Goal: Task Accomplishment & Management: Manage account settings

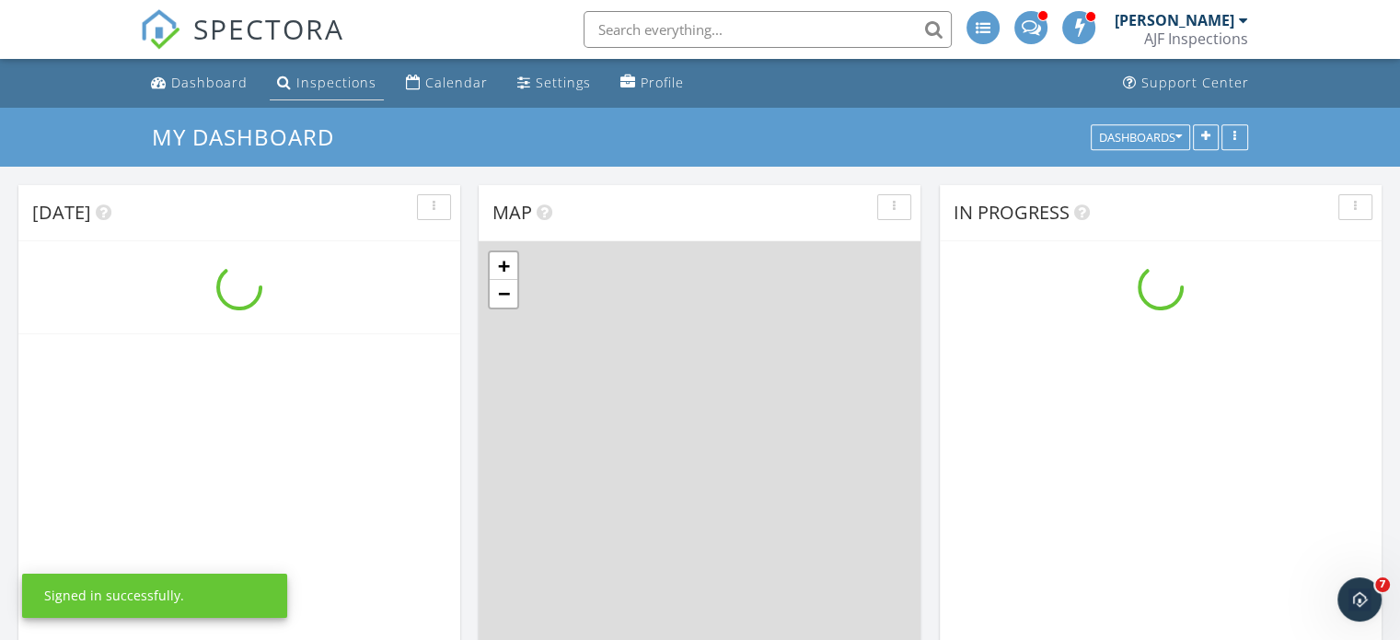
scroll to position [1704, 1429]
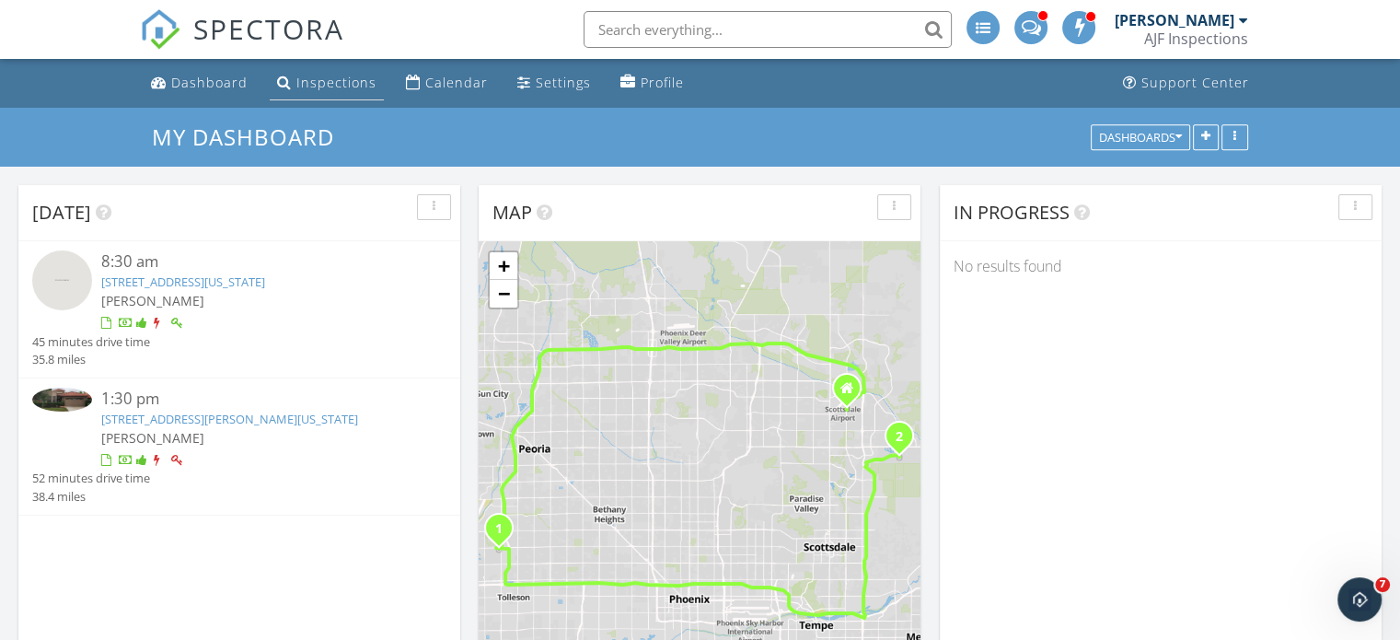
click at [284, 80] on div "Inspections" at bounding box center [284, 82] width 15 height 15
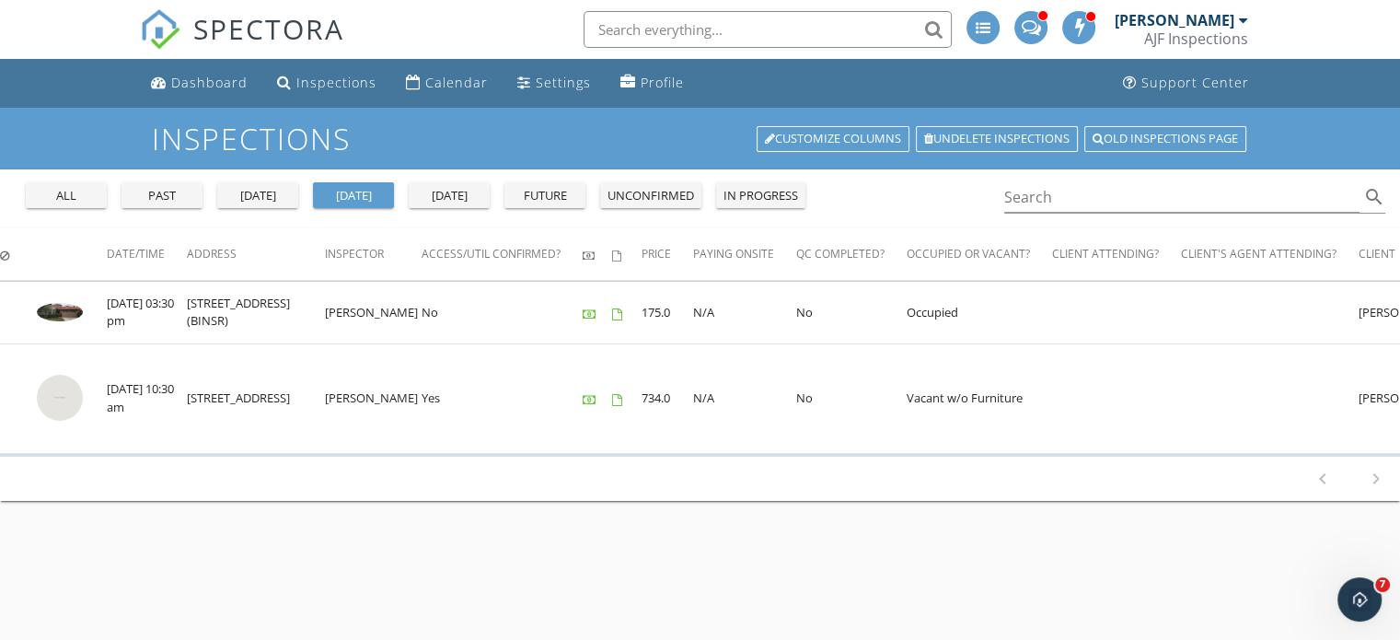
click at [161, 195] on div "past" at bounding box center [162, 196] width 66 height 18
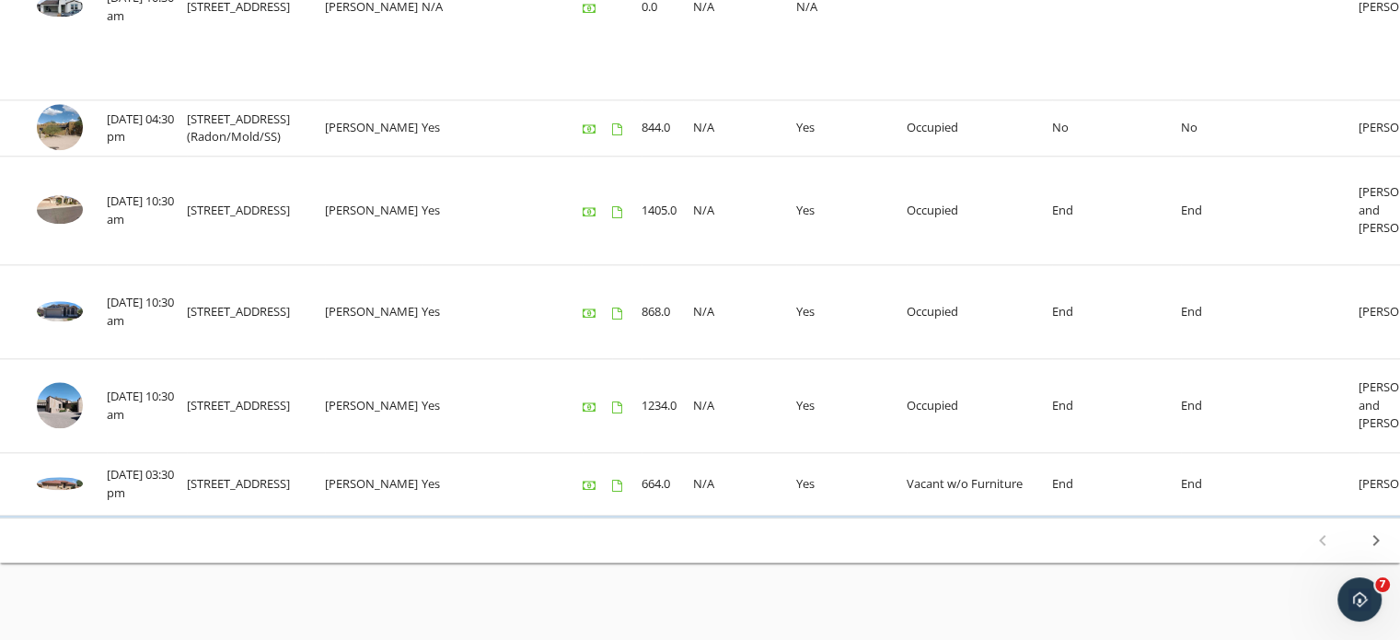
scroll to position [2016, 0]
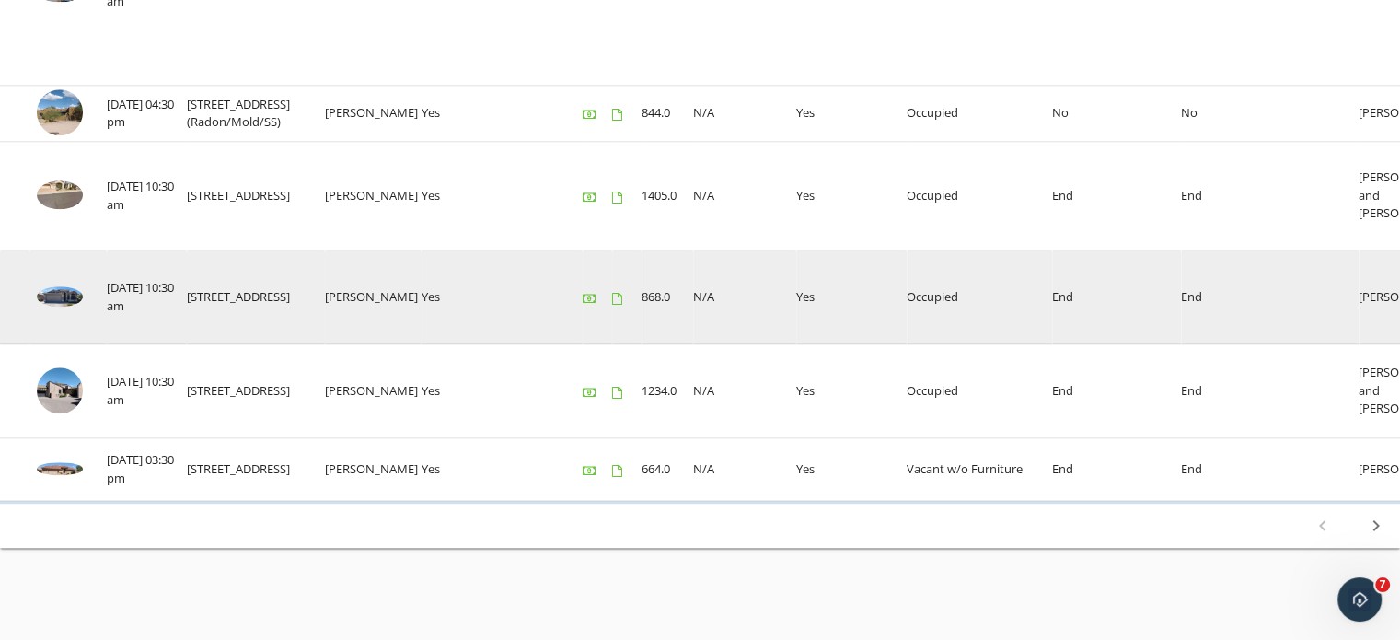
click at [52, 286] on img at bounding box center [60, 296] width 46 height 21
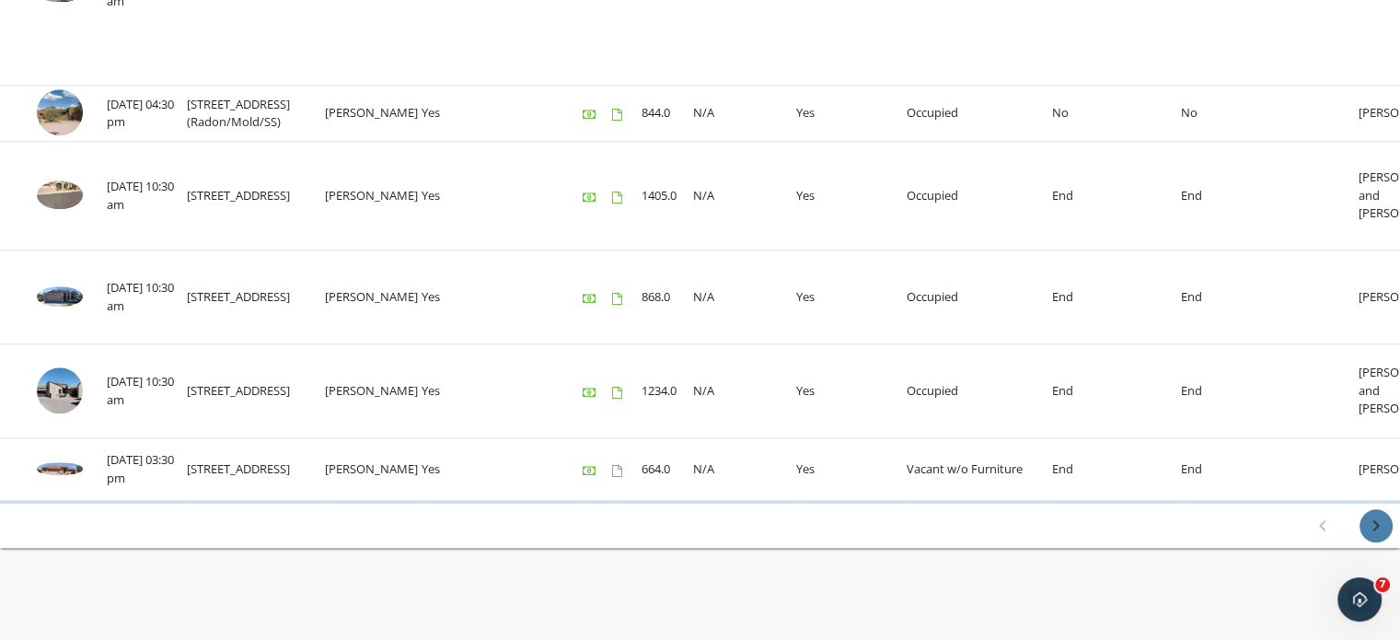
click at [1377, 522] on icon "chevron_right" at bounding box center [1376, 526] width 22 height 22
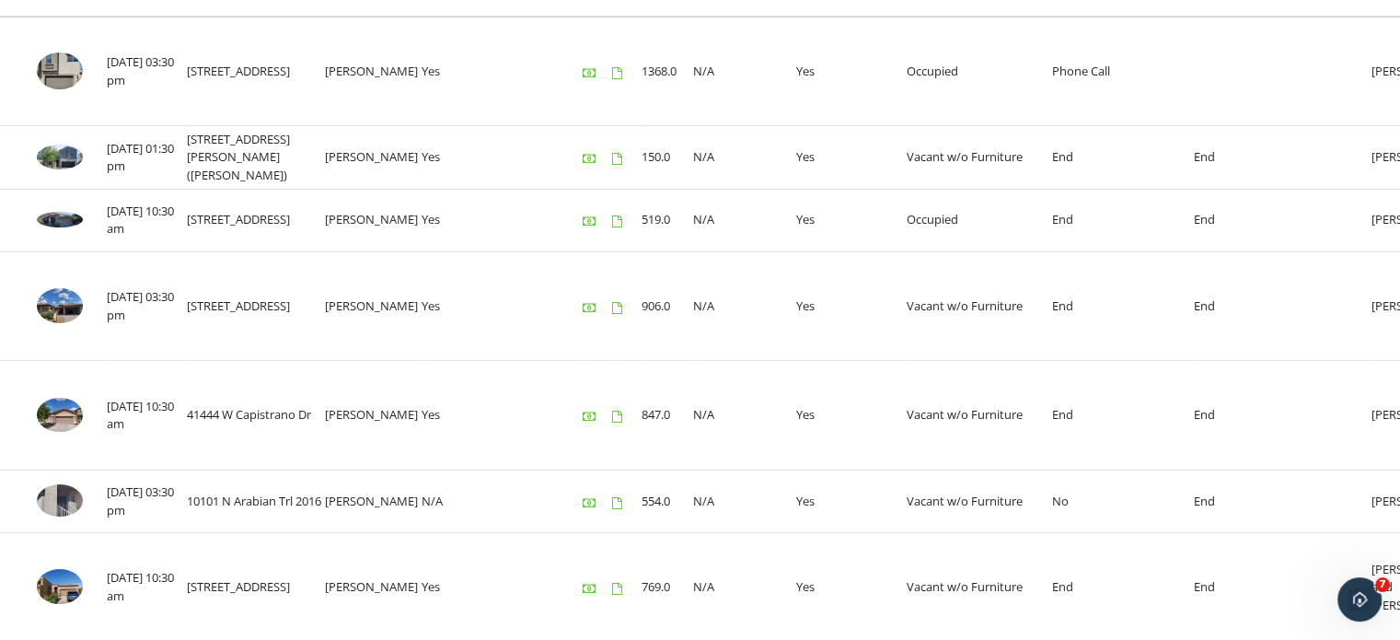
scroll to position [147, 0]
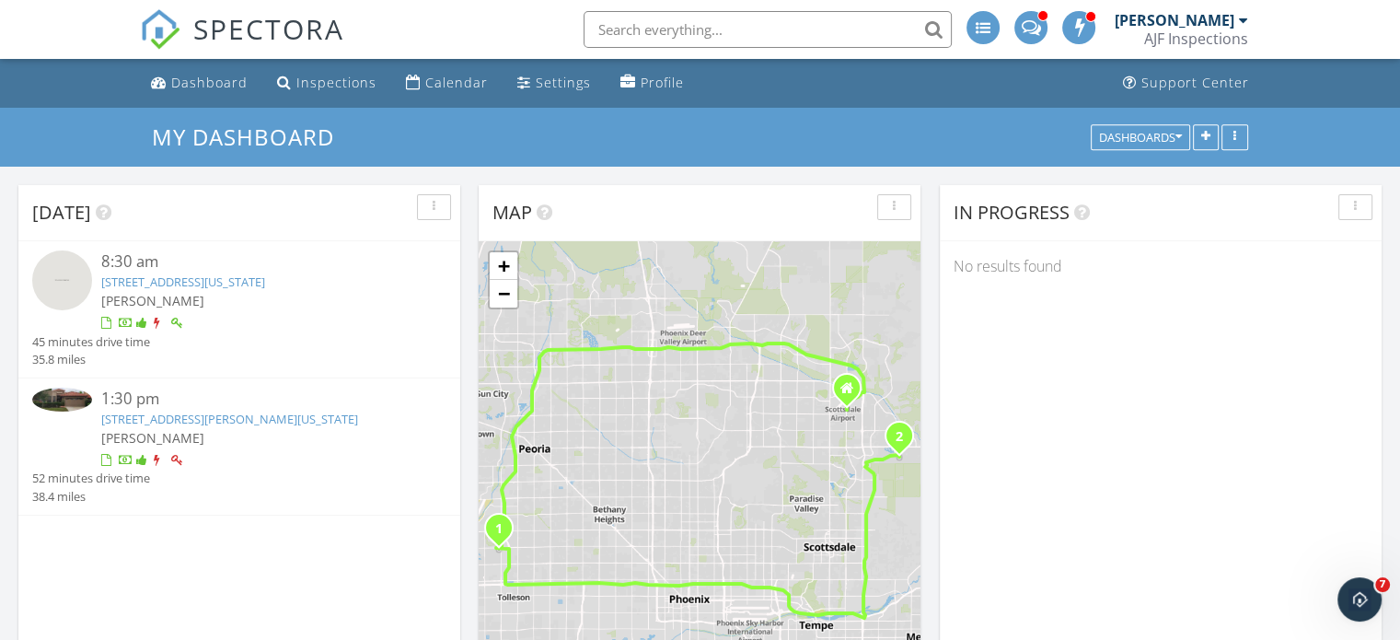
click at [227, 427] on link "10591 E Saddlehorn Dr (BINSR) , Scottsdale, Arizona 85258" at bounding box center [229, 419] width 257 height 17
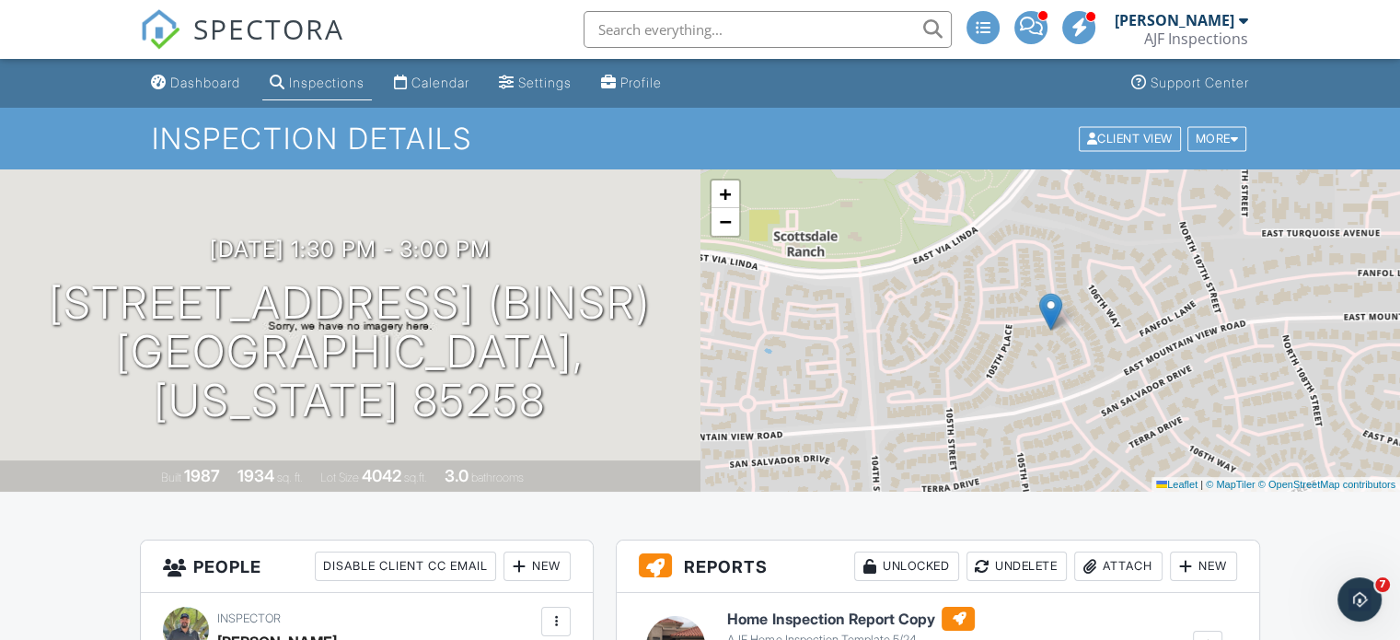
click at [354, 86] on div "Inspections" at bounding box center [327, 83] width 76 height 16
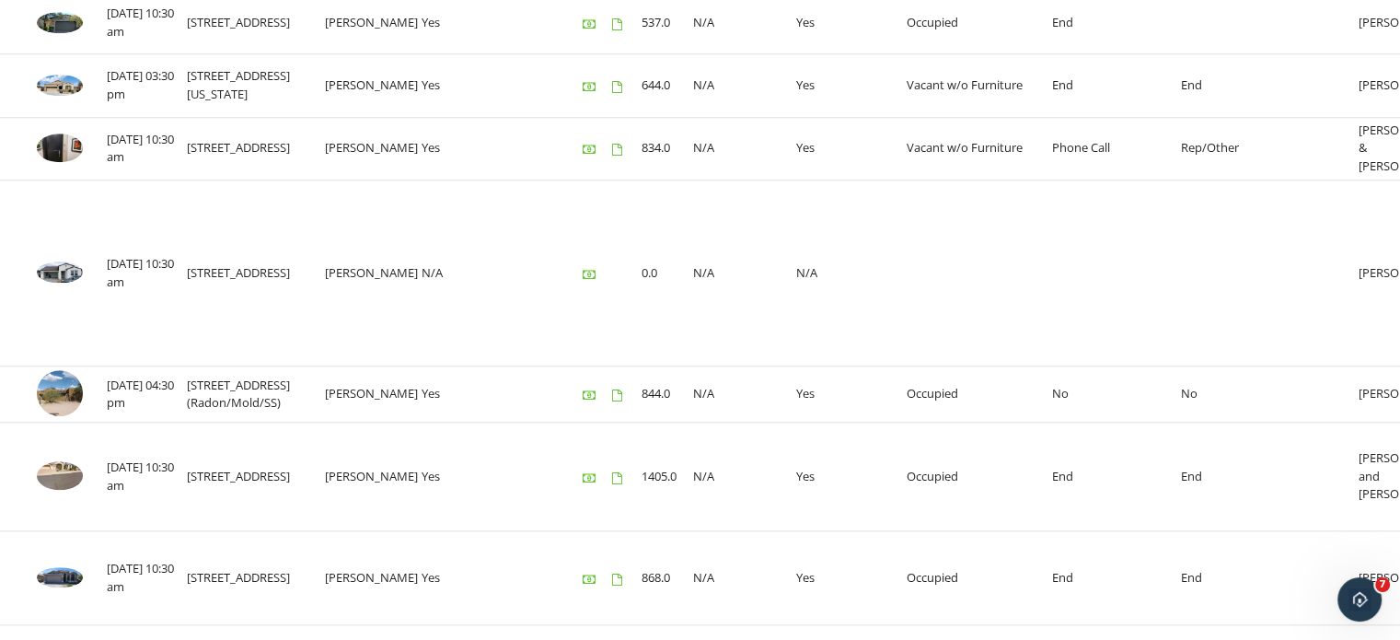
scroll to position [2016, 0]
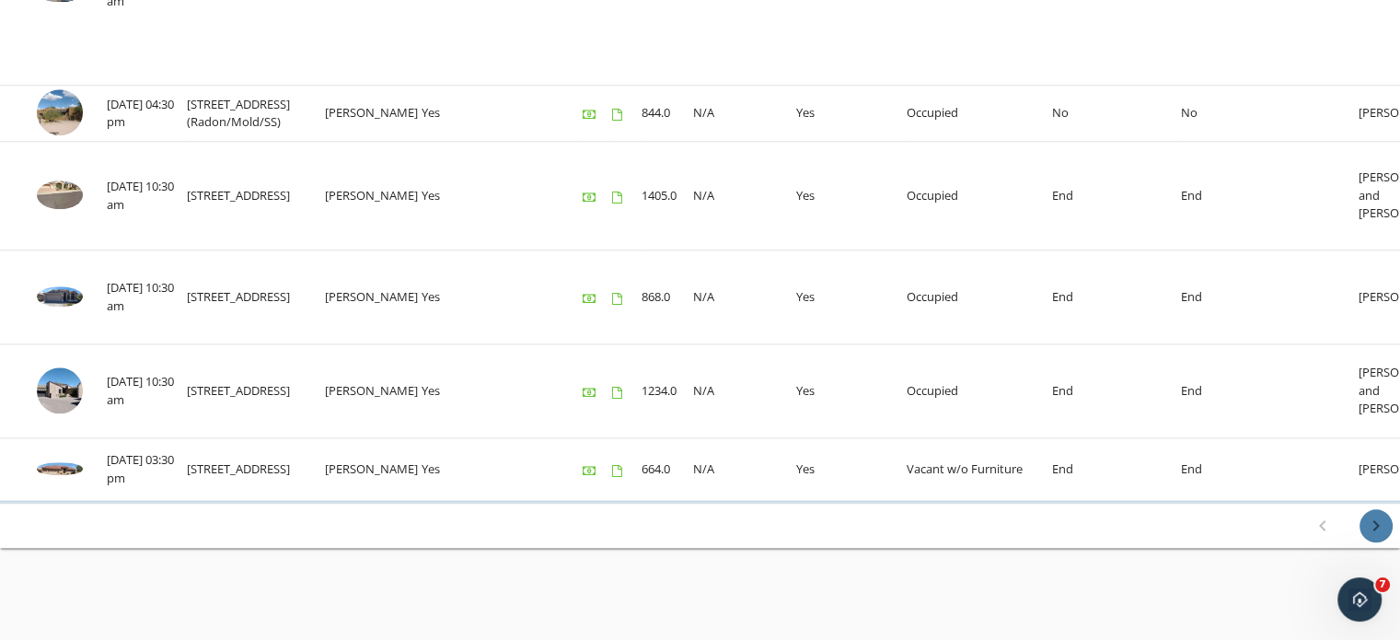
click at [1374, 521] on icon "chevron_right" at bounding box center [1376, 526] width 22 height 22
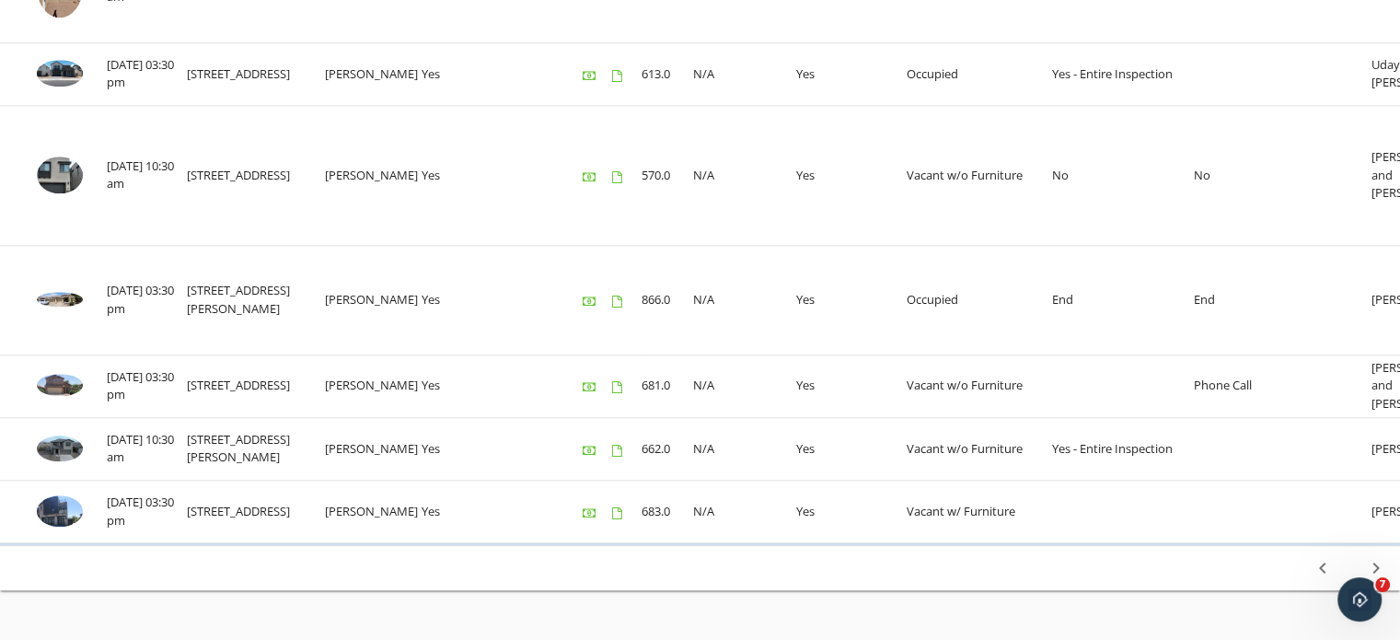
scroll to position [2081, 0]
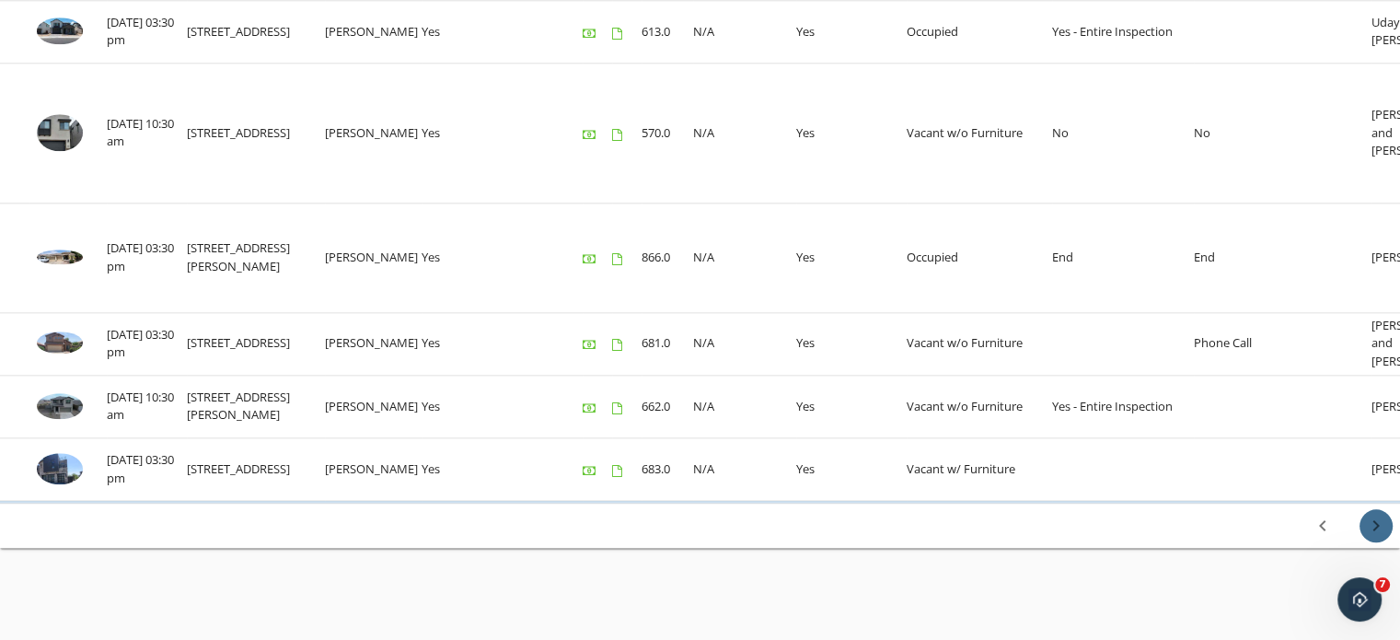
click at [1374, 523] on icon "chevron_right" at bounding box center [1376, 526] width 22 height 22
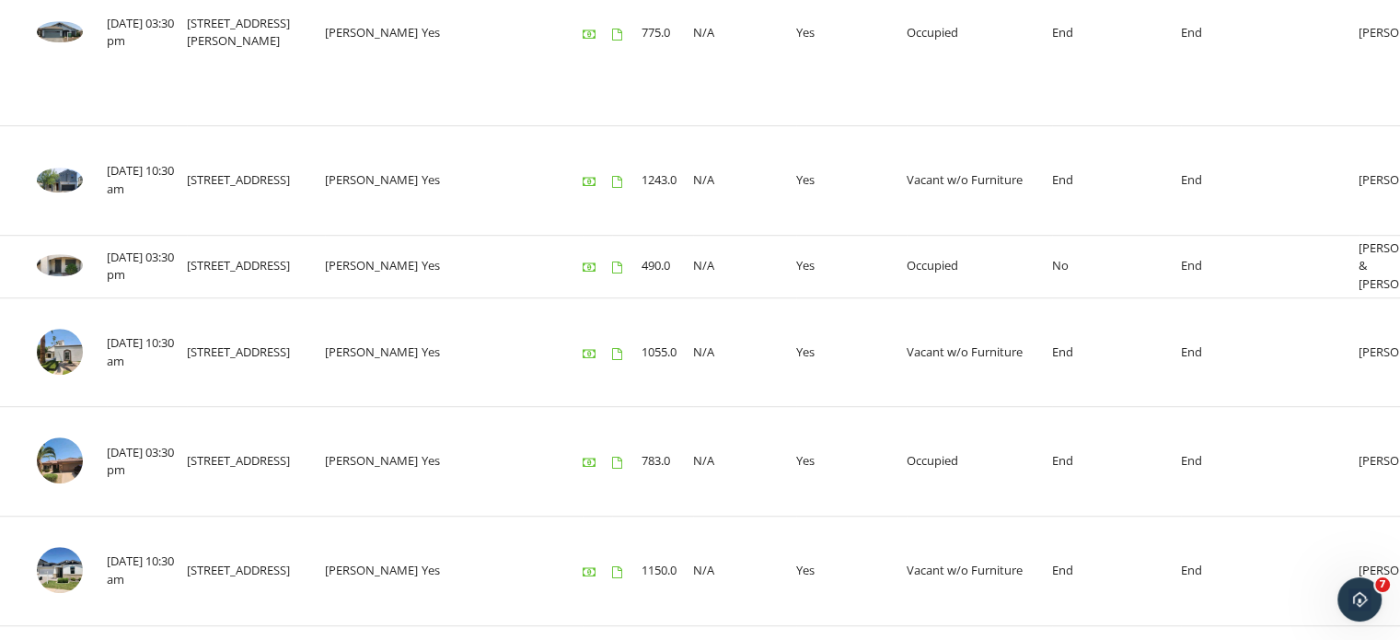
scroll to position [2426, 0]
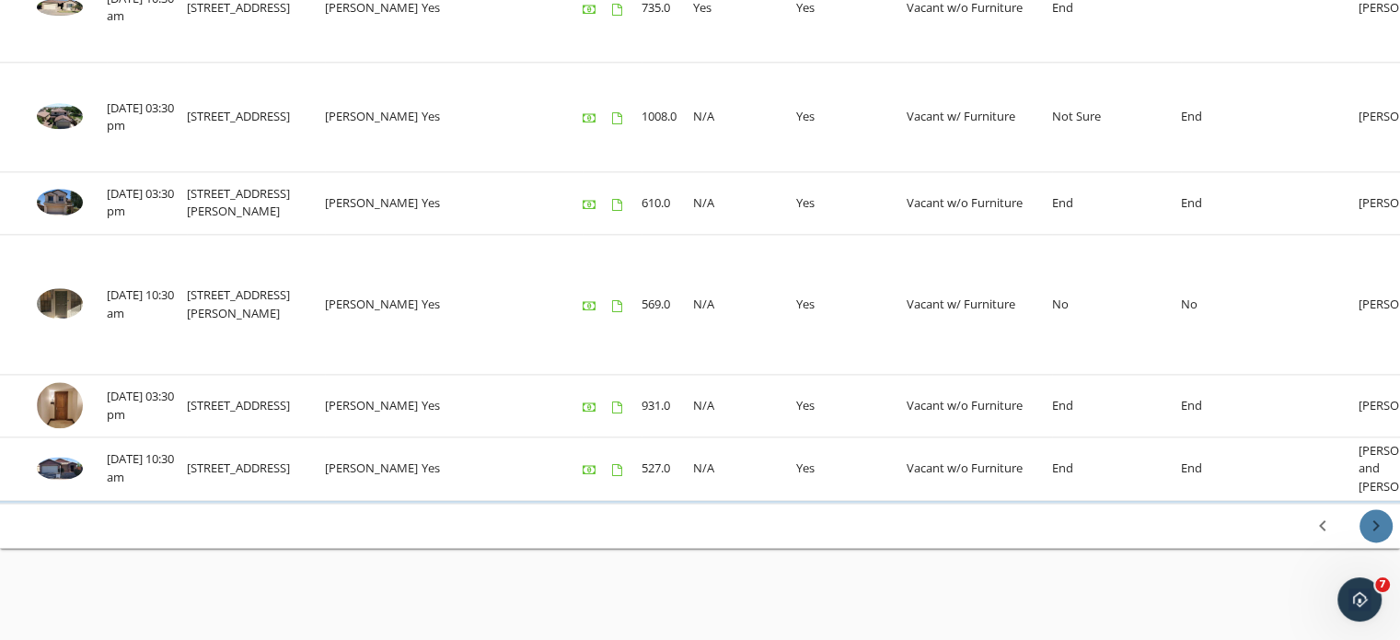
click at [1384, 520] on icon "chevron_right" at bounding box center [1376, 526] width 22 height 22
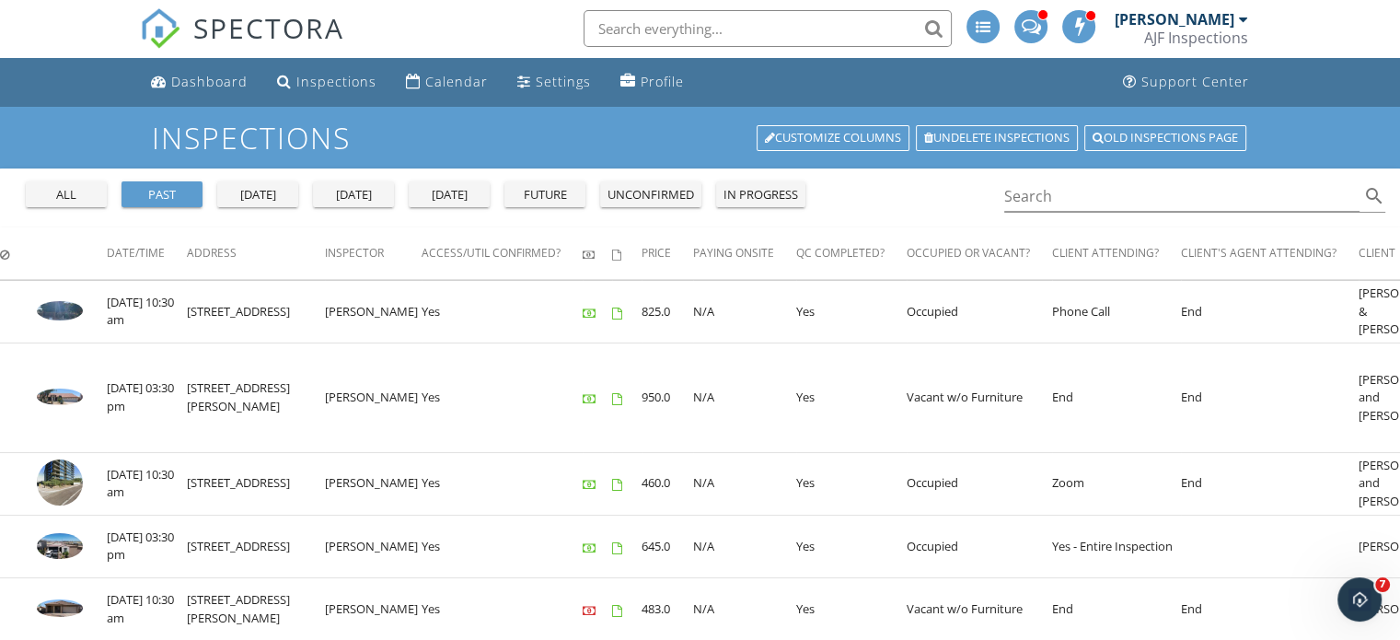
scroll to position [0, 0]
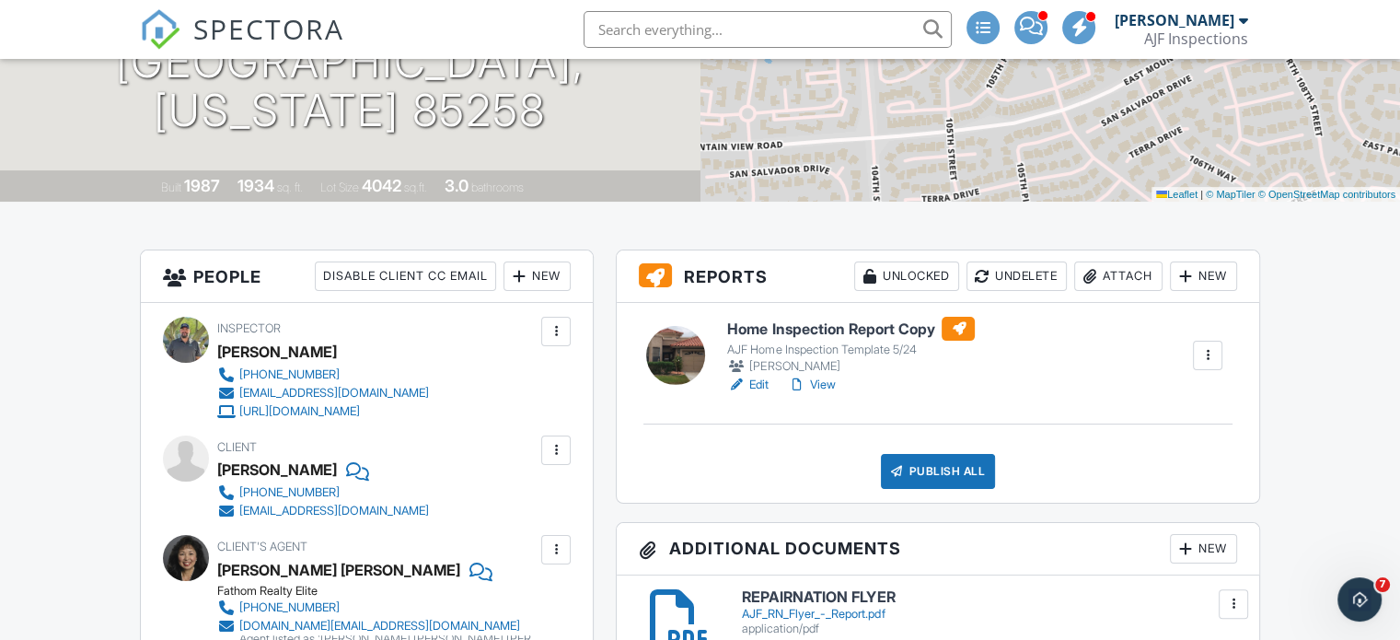
scroll to position [184, 0]
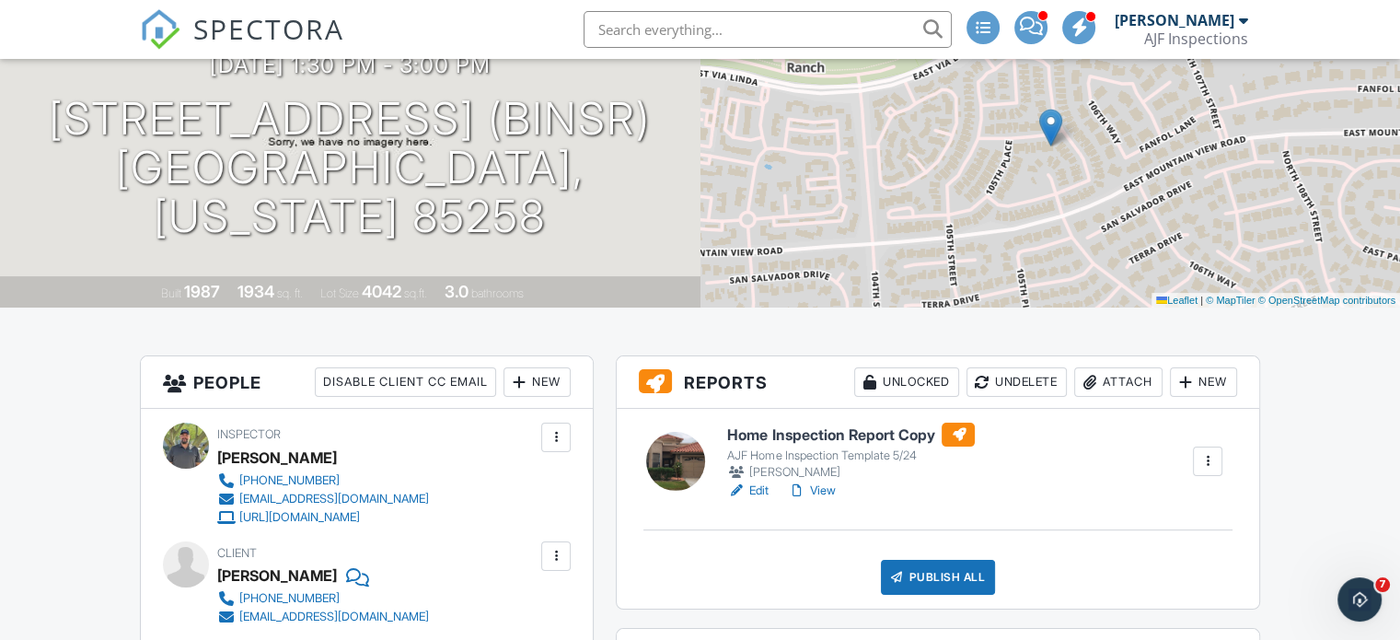
click at [1212, 460] on div at bounding box center [1208, 461] width 18 height 18
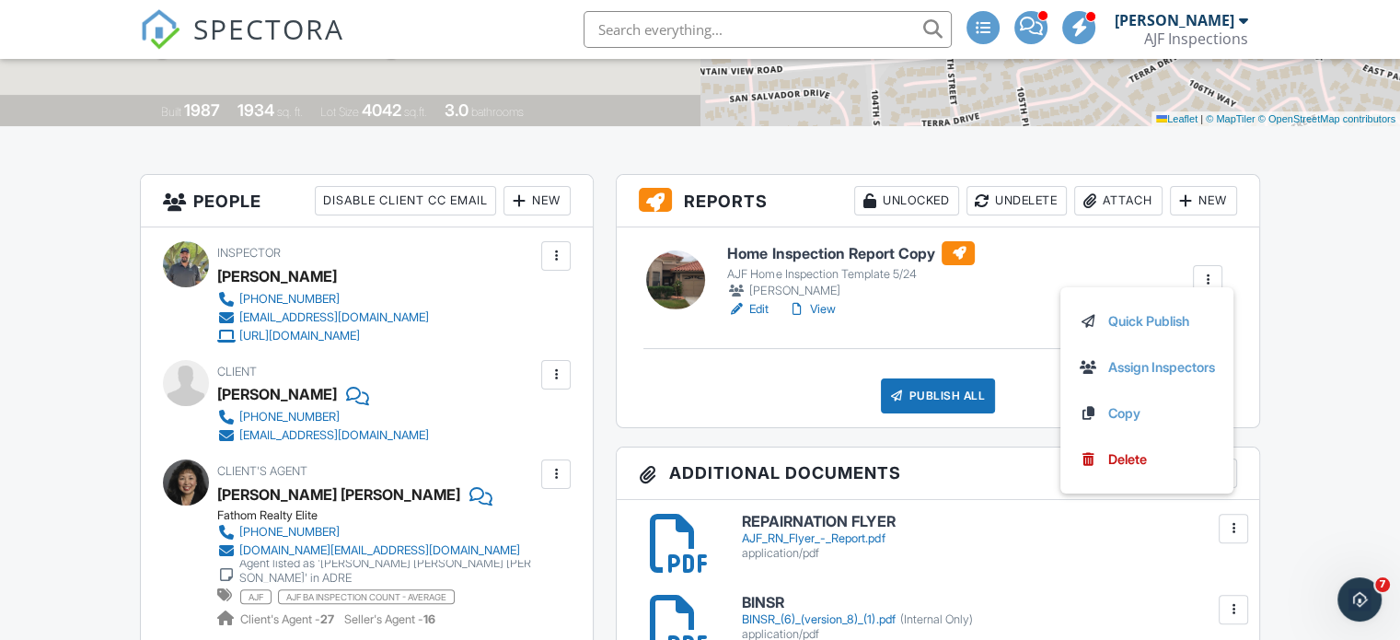
scroll to position [368, 0]
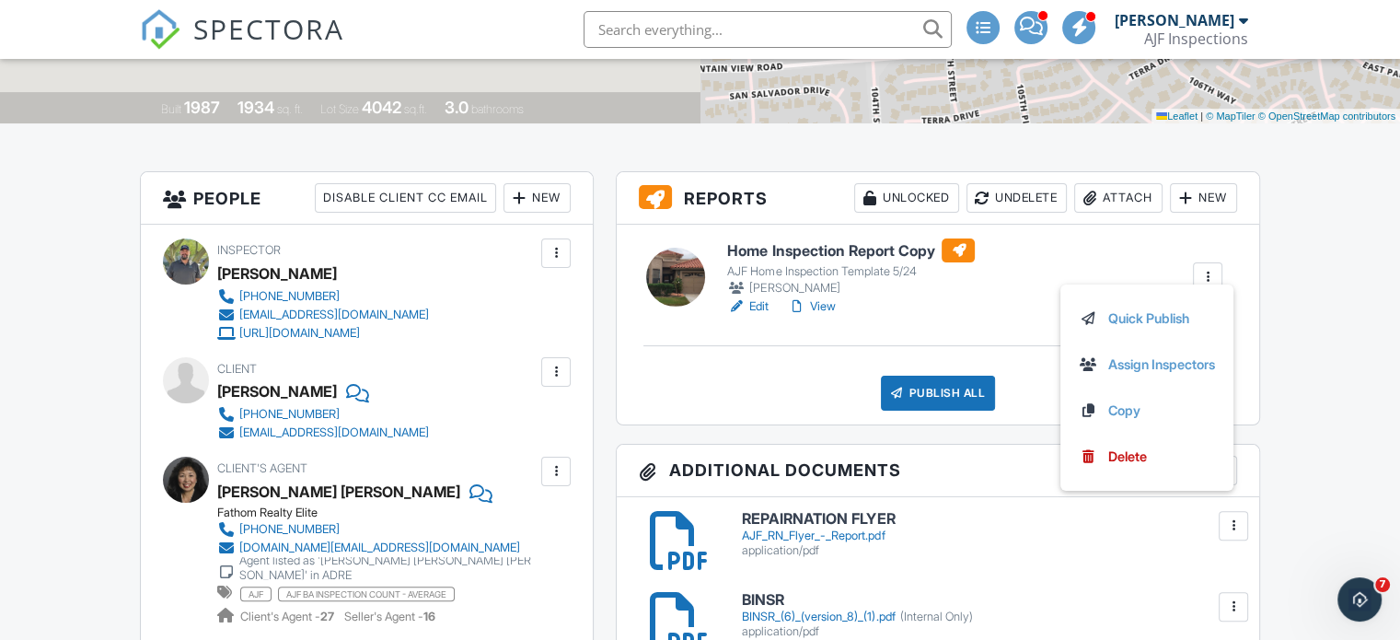
click at [1103, 555] on div "application/pdf" at bounding box center [989, 550] width 494 height 15
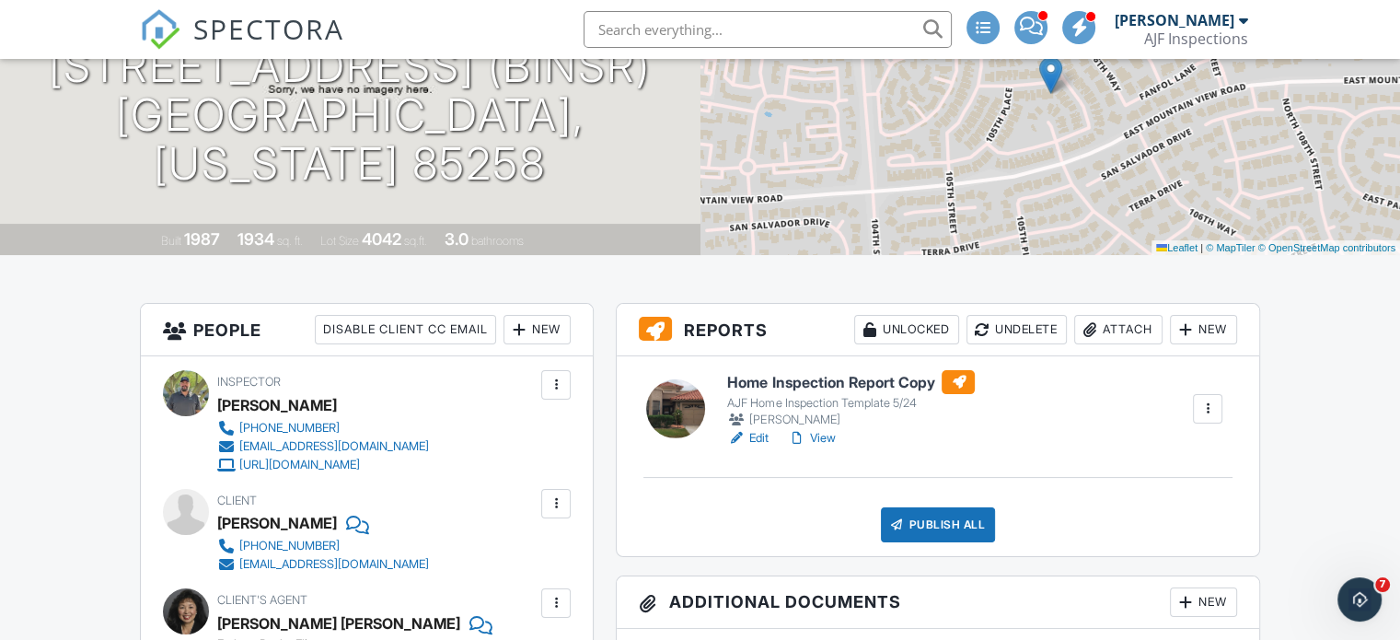
scroll to position [0, 0]
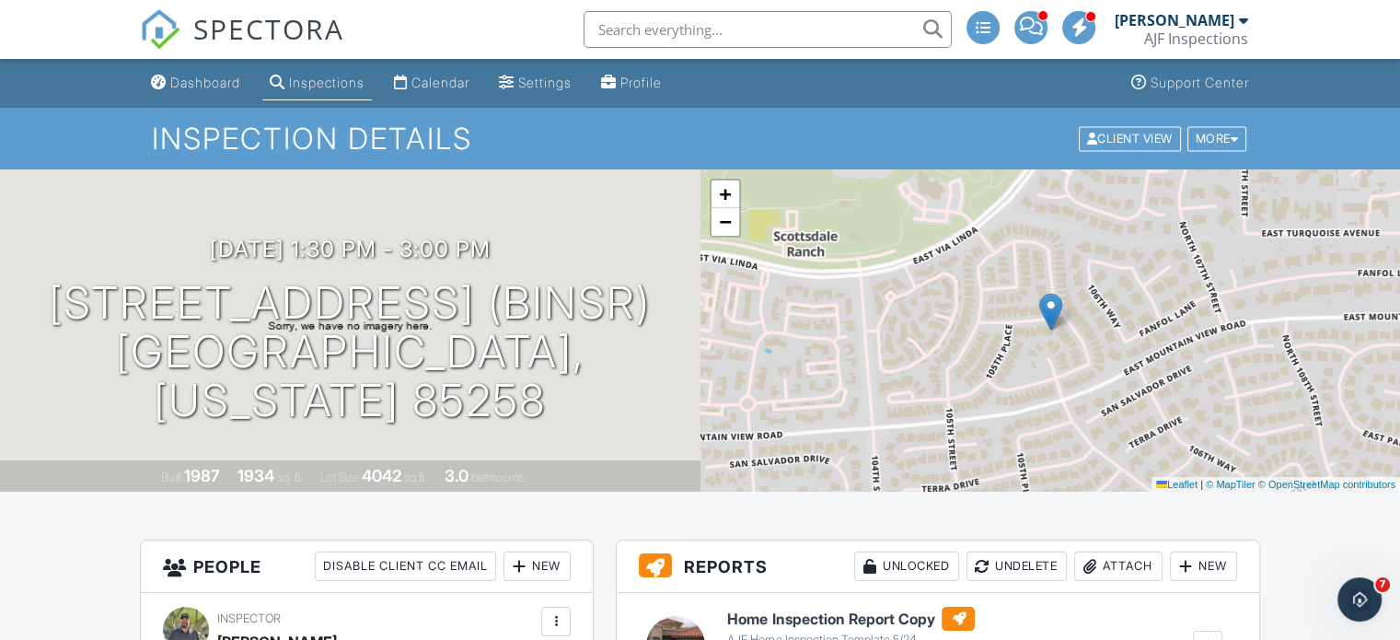
click at [289, 72] on link "Inspections" at bounding box center [317, 83] width 110 height 34
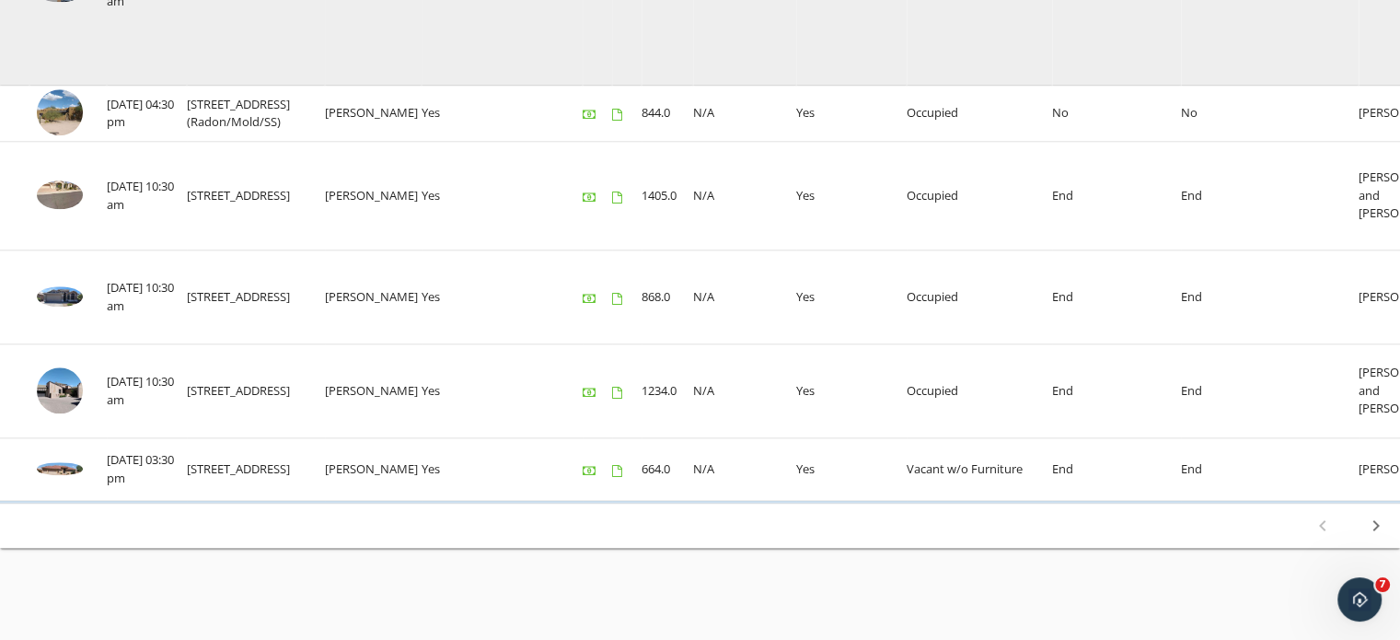
scroll to position [2016, 0]
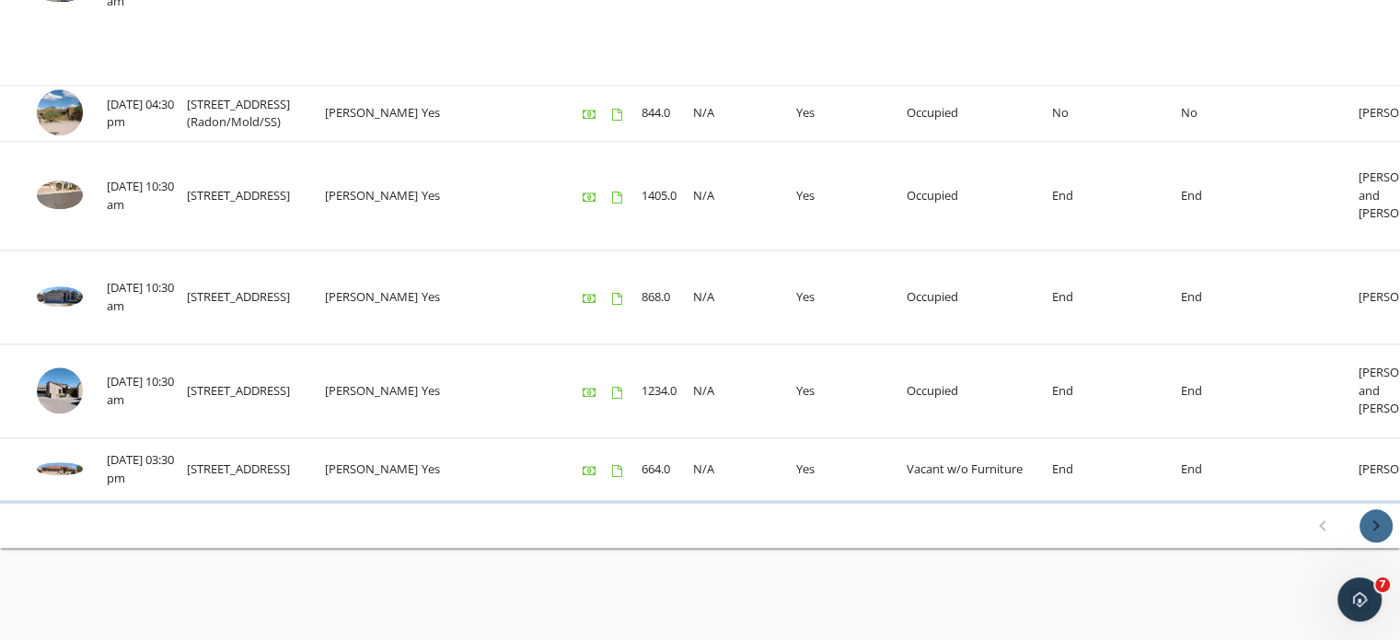
click at [1385, 524] on icon "chevron_right" at bounding box center [1376, 526] width 22 height 22
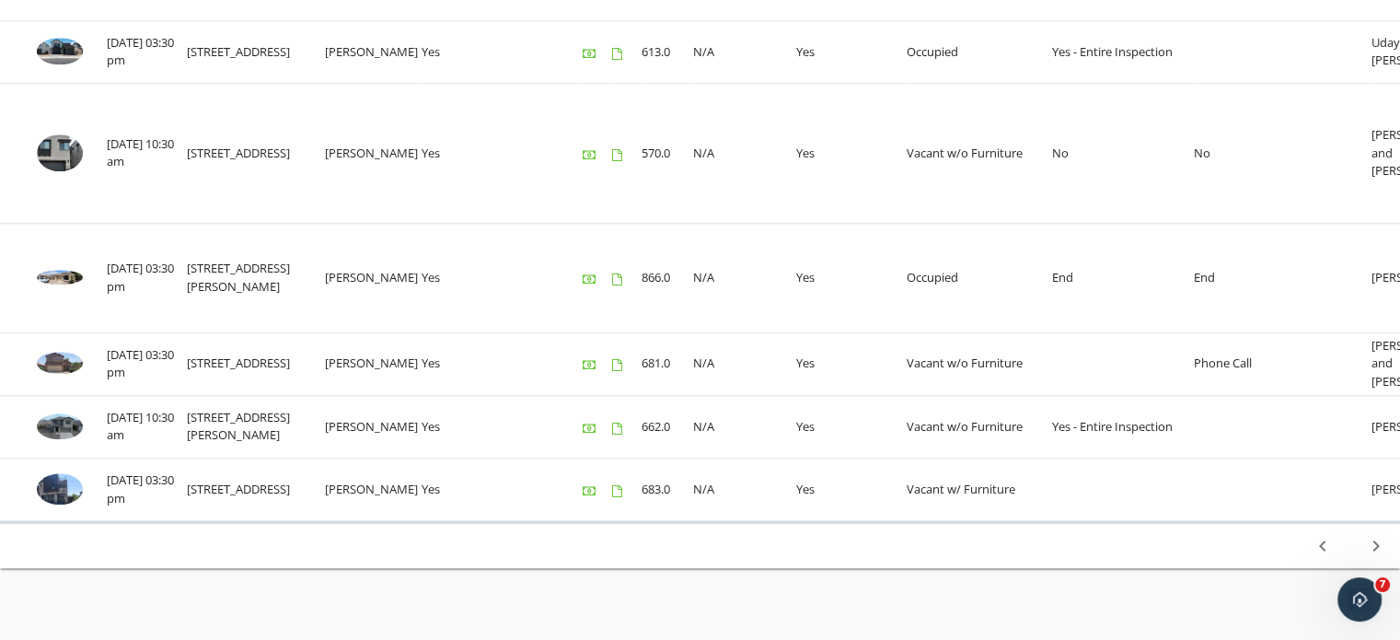
scroll to position [2081, 0]
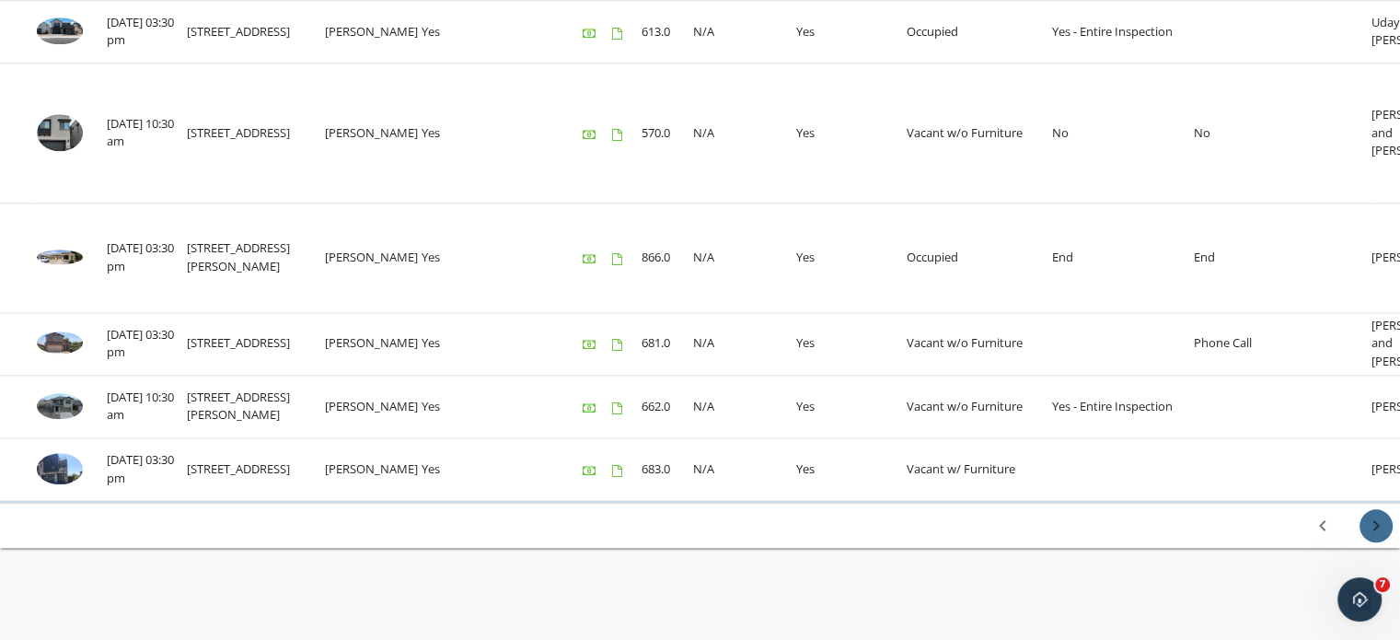
click at [1381, 531] on icon "chevron_right" at bounding box center [1376, 526] width 22 height 22
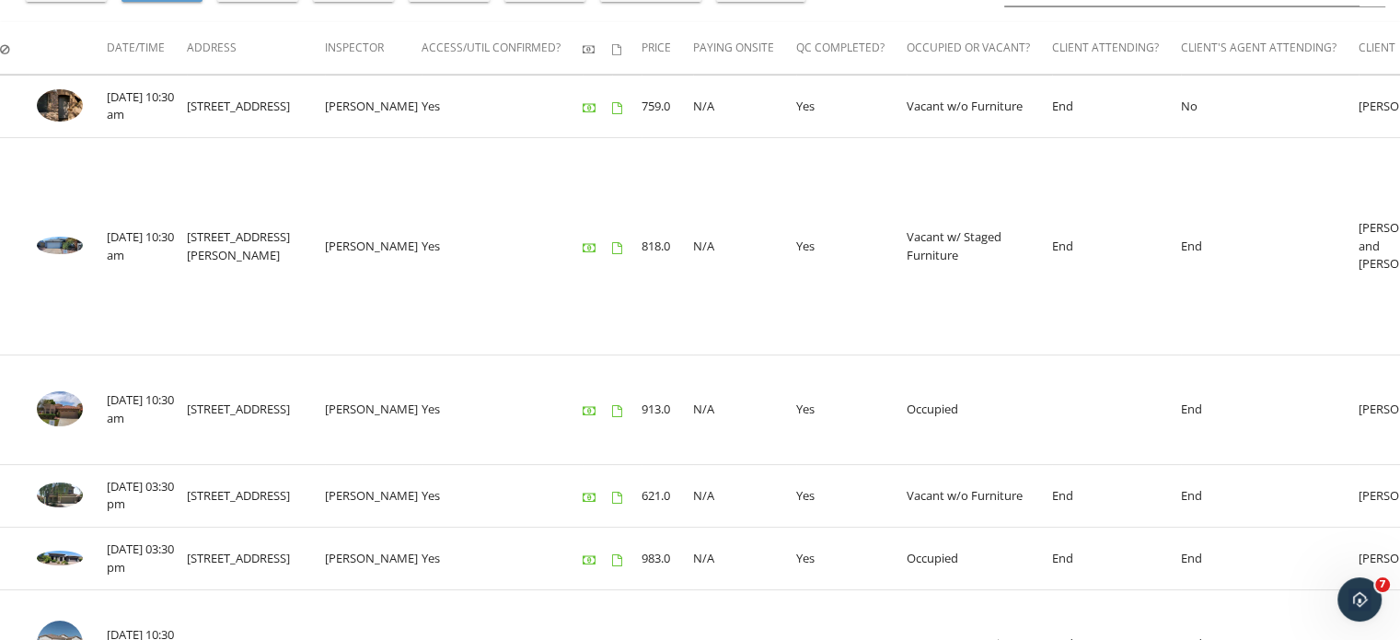
scroll to position [368, 0]
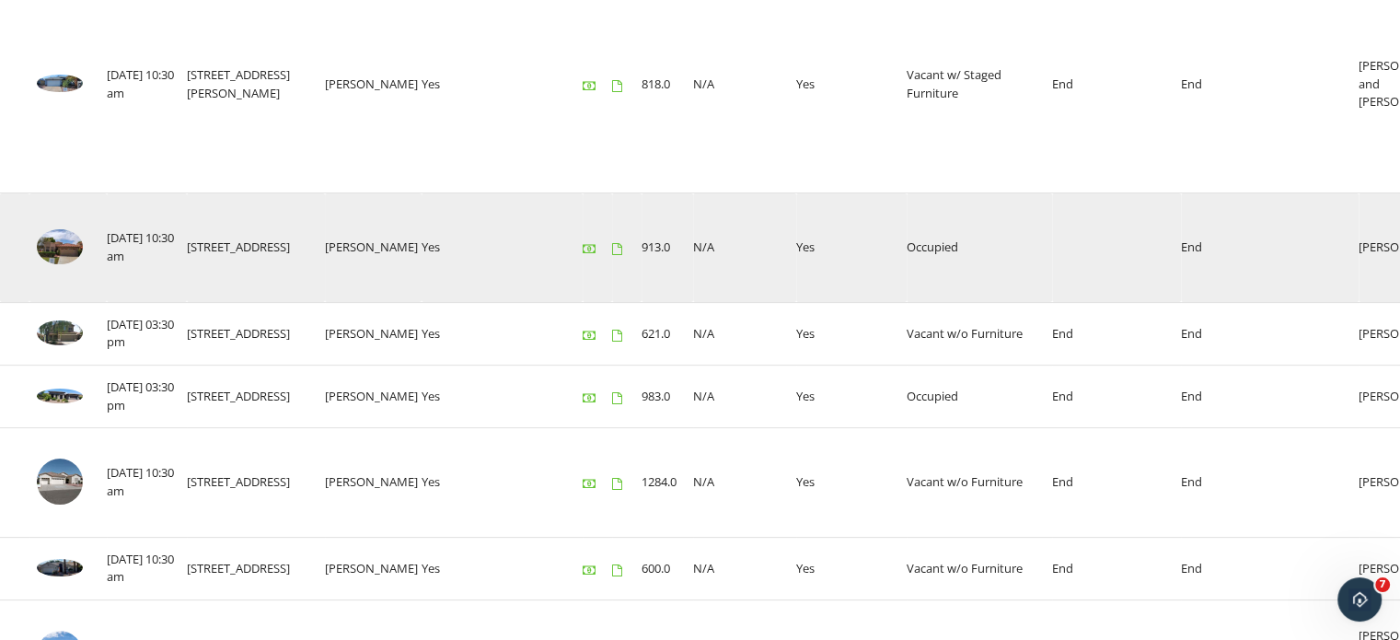
click at [66, 243] on img at bounding box center [60, 246] width 46 height 35
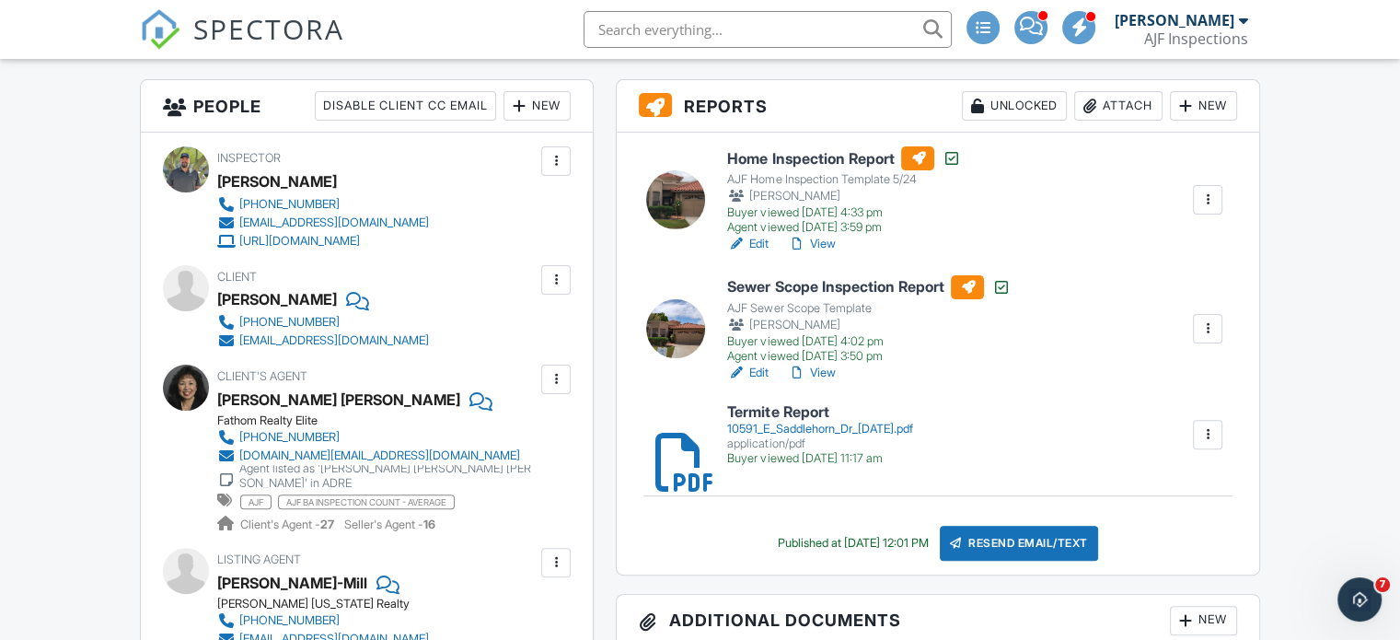
click at [1214, 201] on div at bounding box center [1208, 200] width 18 height 18
